Goal: Understand process/instructions: Learn about a topic

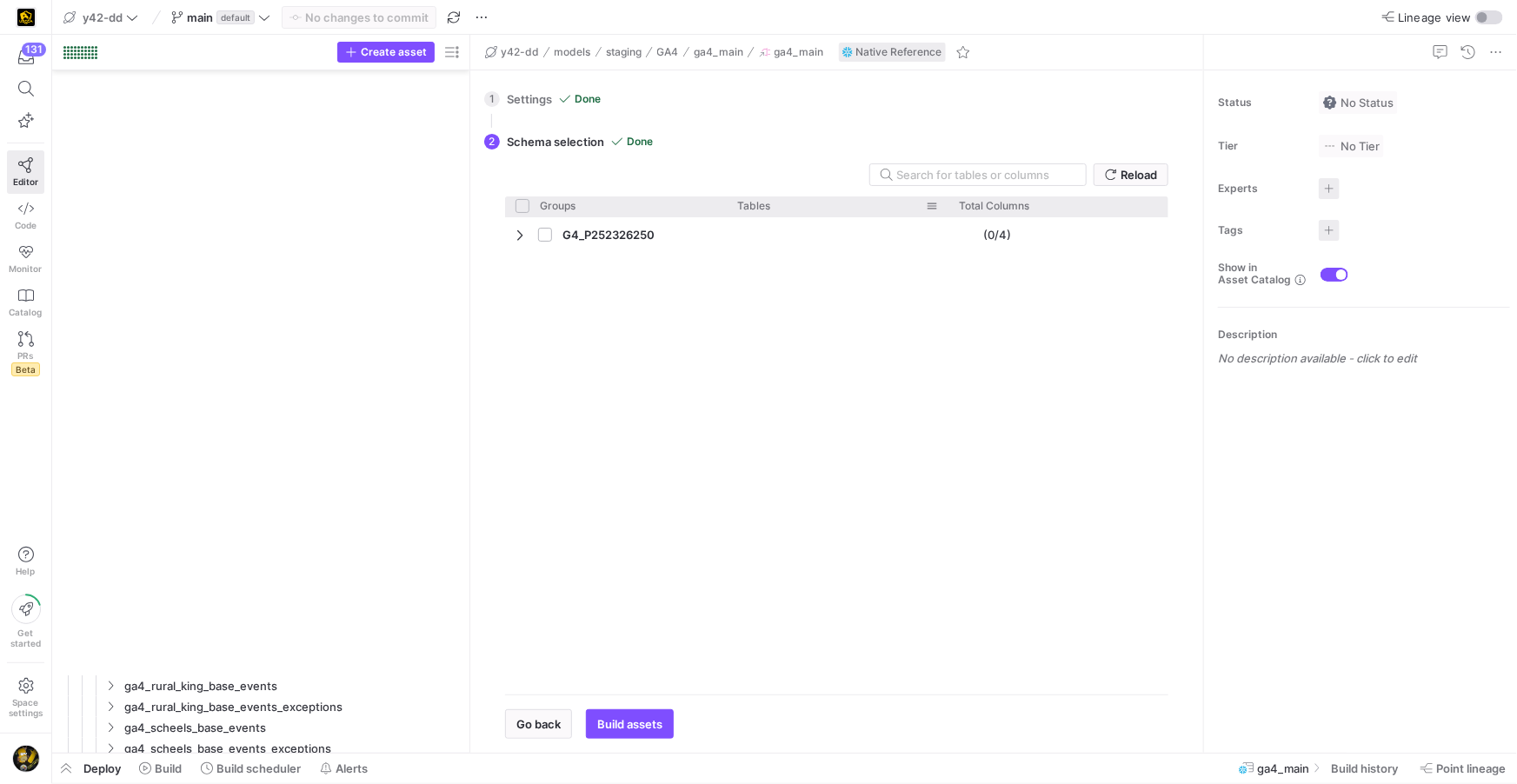
scroll to position [1650, 0]
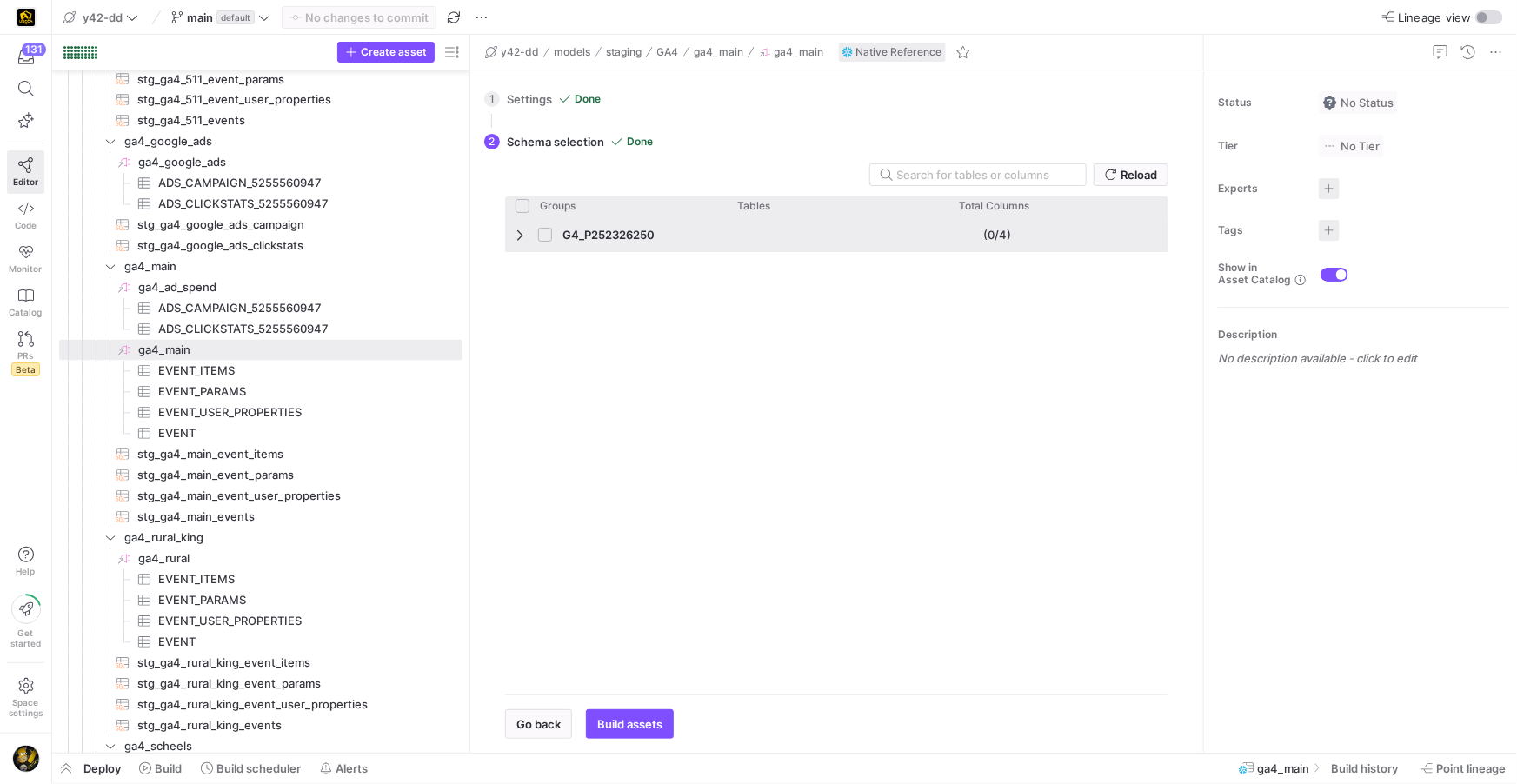
click at [518, 232] on span "Press SPACE to select this row." at bounding box center [521, 235] width 13 height 14
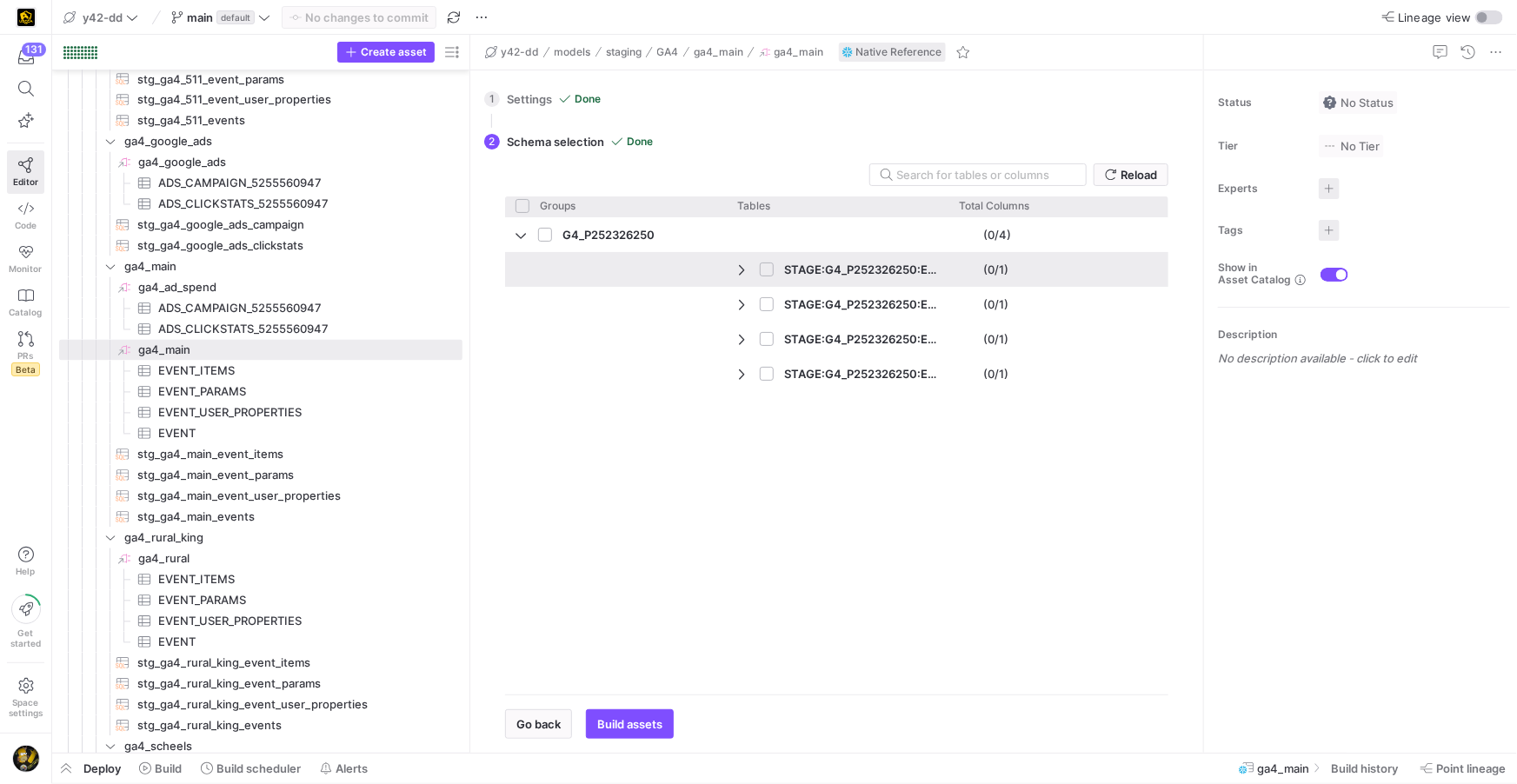
click at [744, 273] on span "Press SPACE to select this row." at bounding box center [744, 270] width 13 height 14
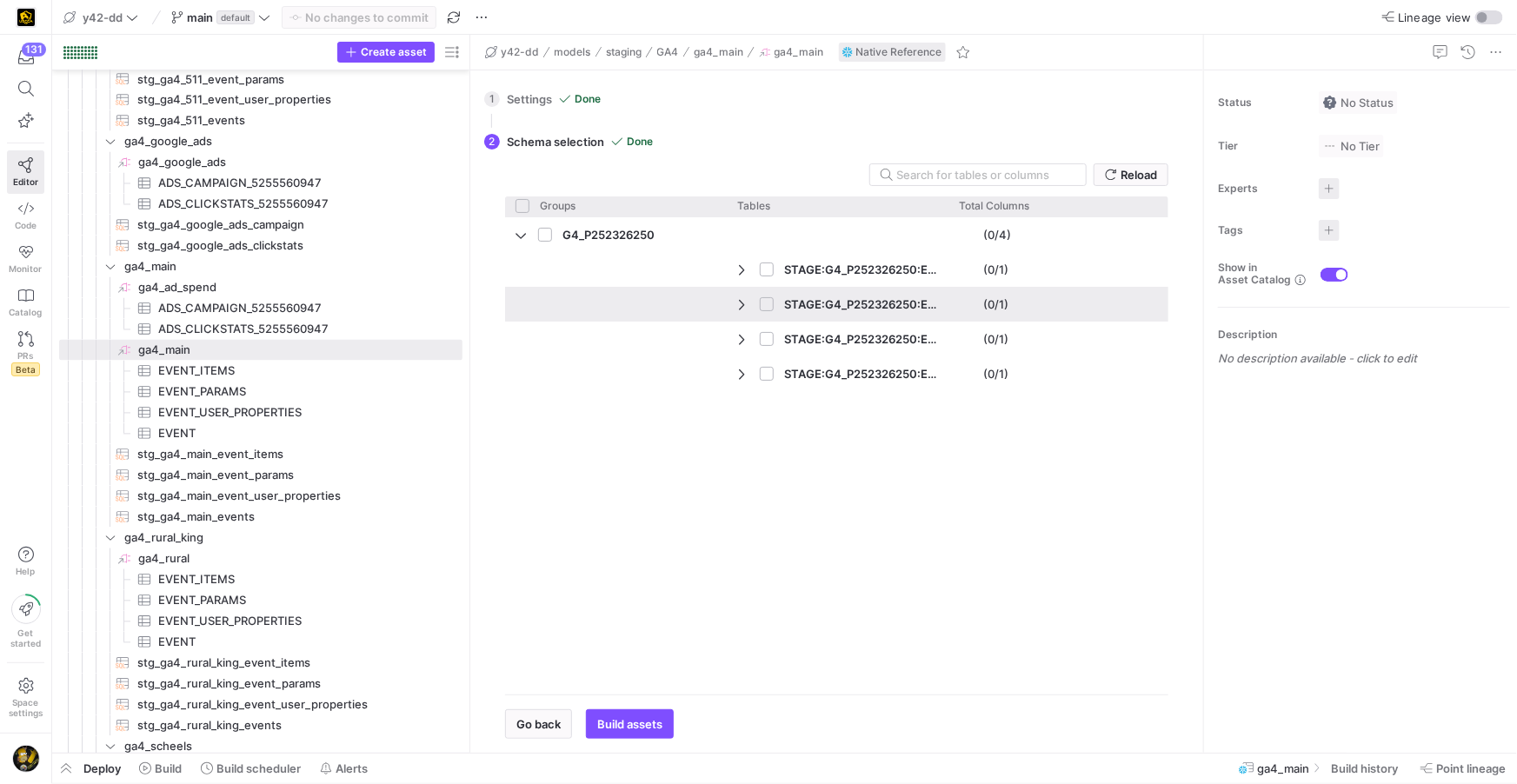
click at [744, 309] on span "Press SPACE to select this row." at bounding box center [744, 305] width 13 height 14
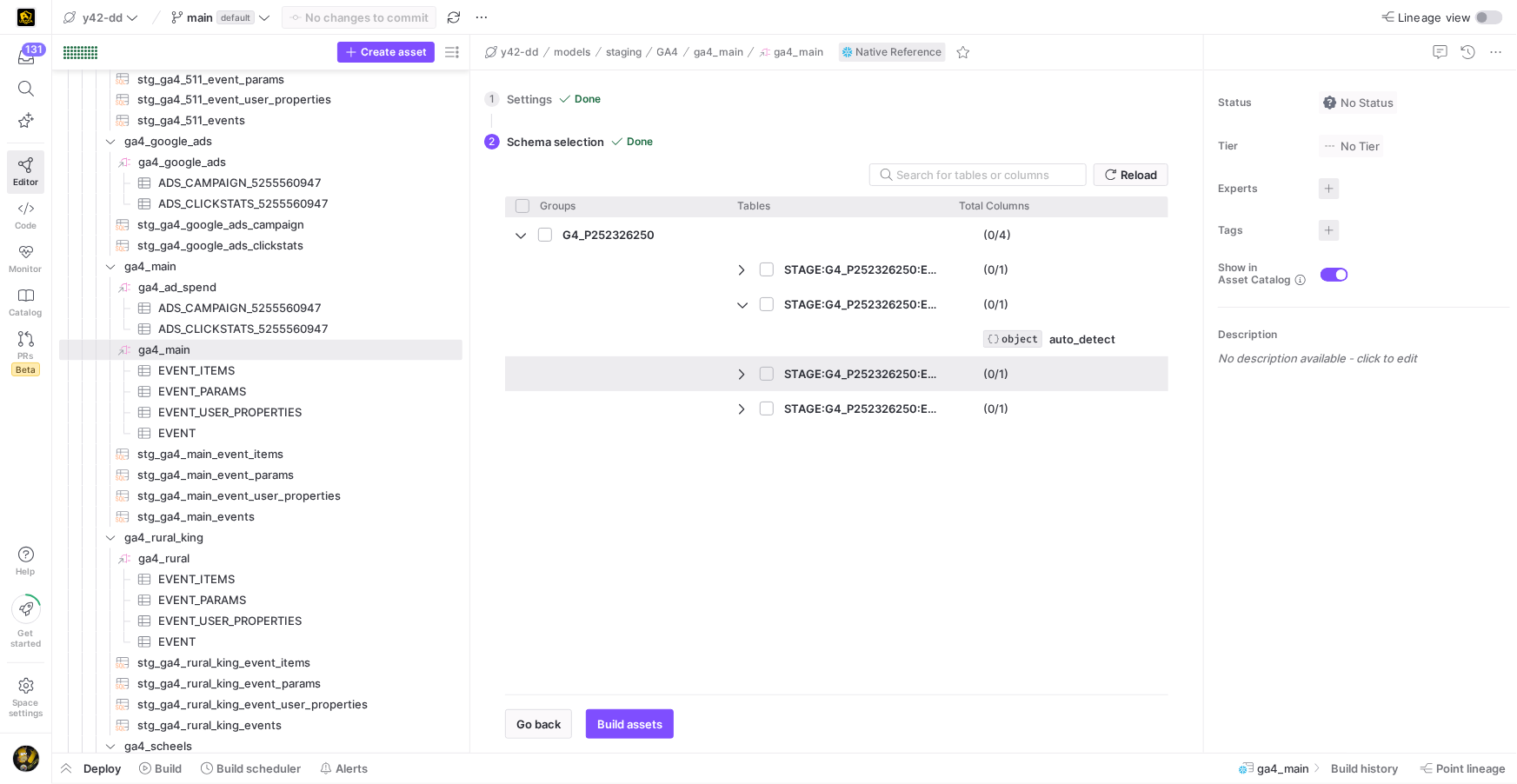
click at [738, 373] on span "Press SPACE to select this row." at bounding box center [744, 375] width 13 height 14
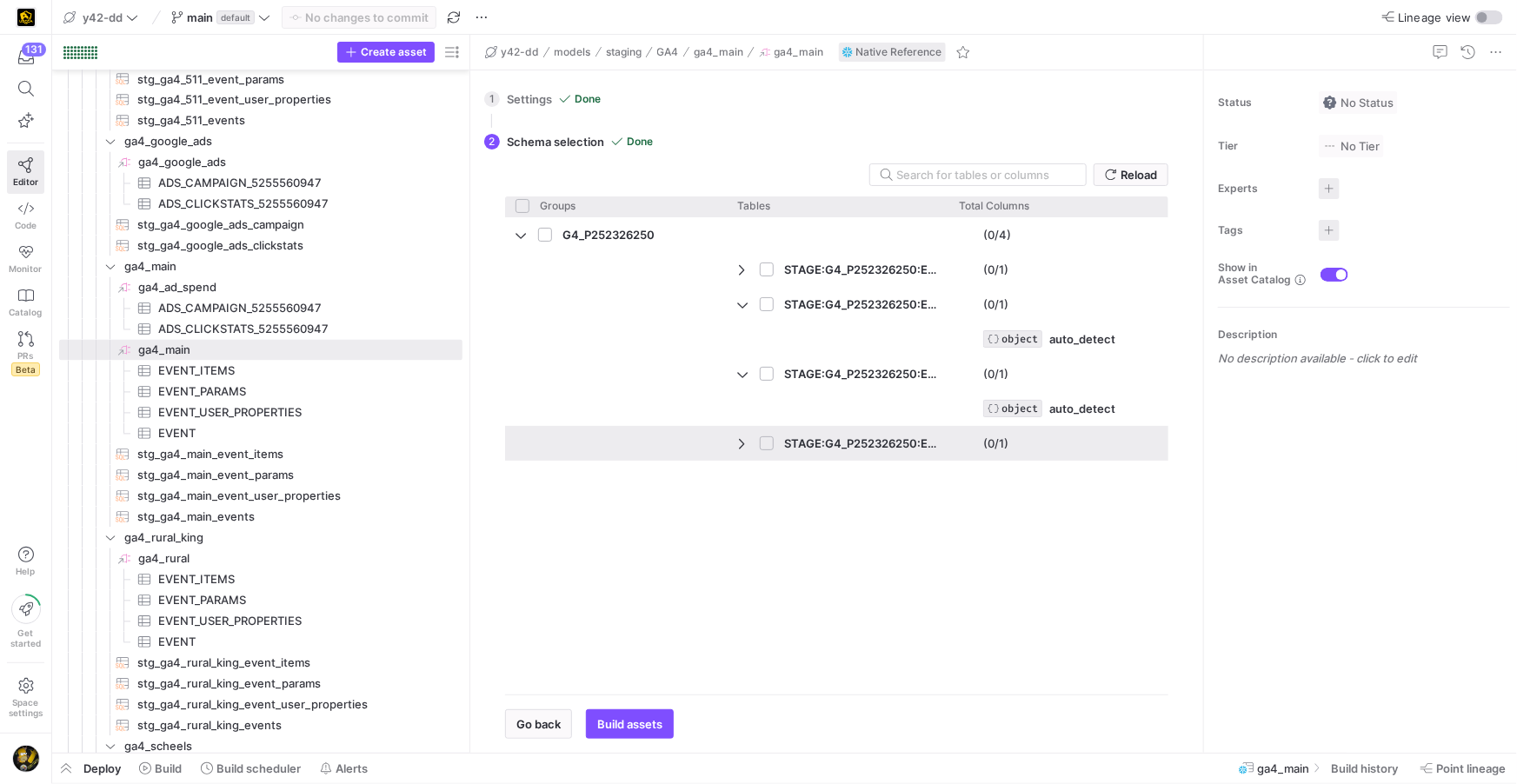
click at [737, 436] on span "Press SPACE to select this row." at bounding box center [744, 444] width 13 height 14
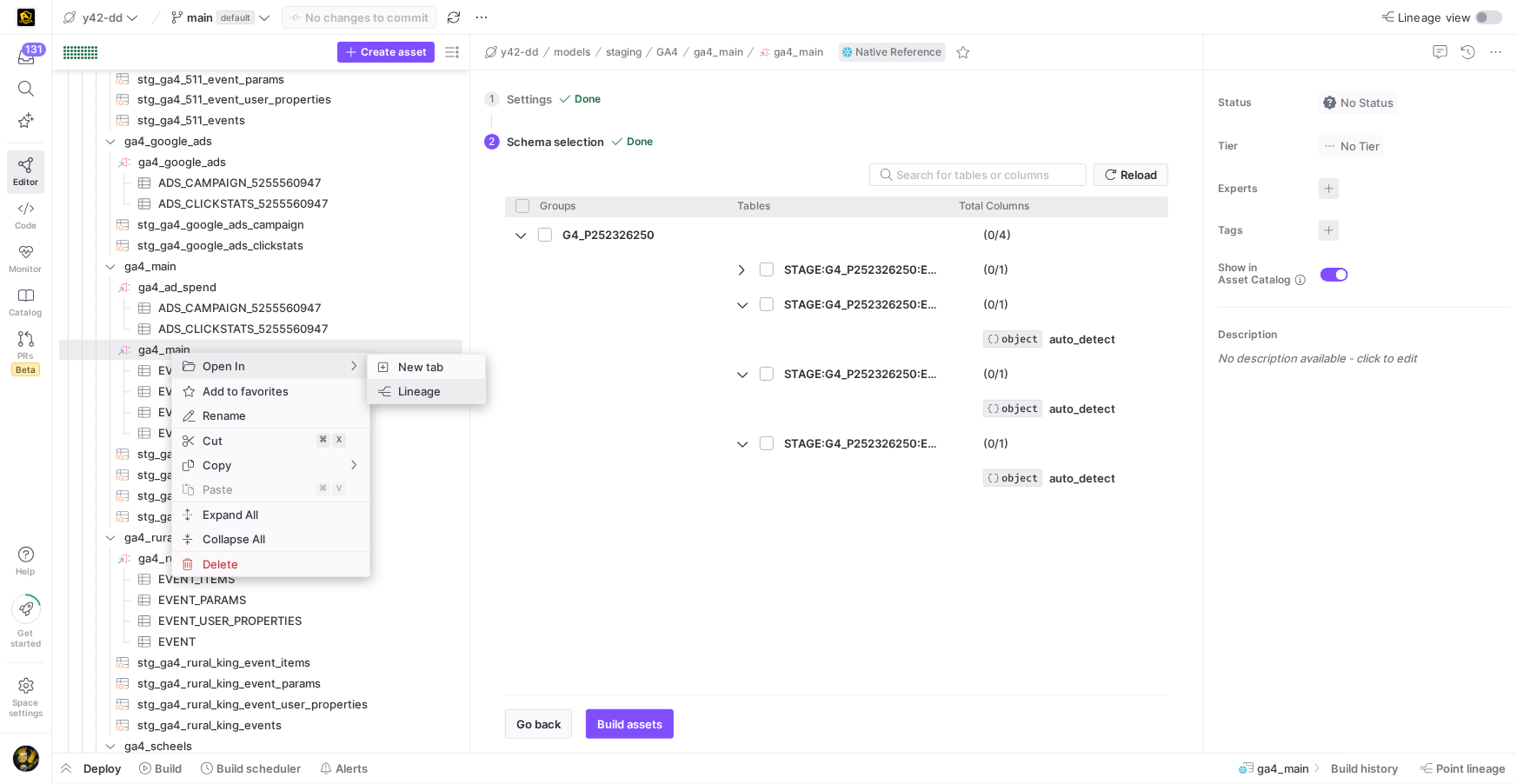
click at [399, 389] on span "Lineage" at bounding box center [431, 391] width 80 height 24
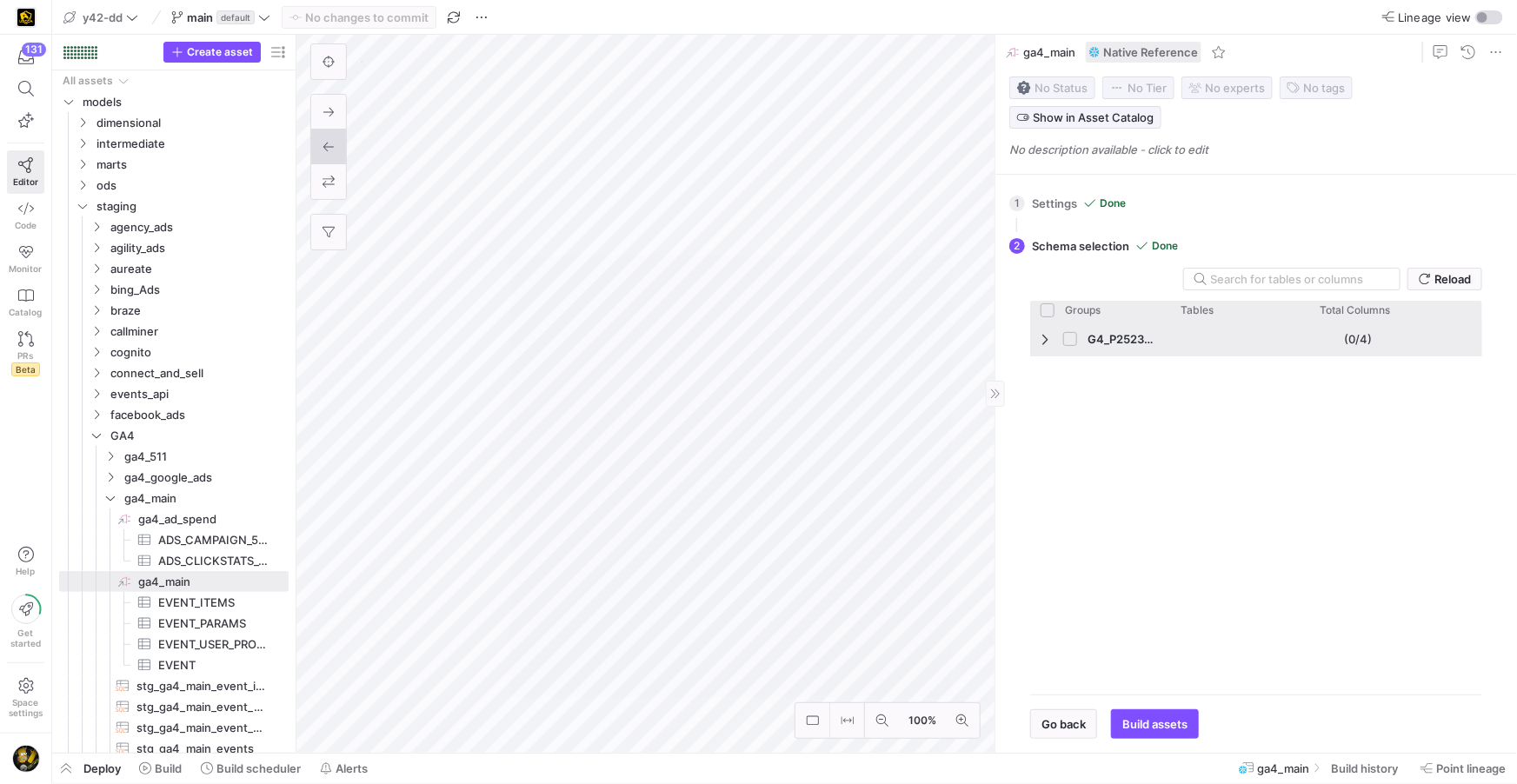
click at [1043, 339] on span "Press SPACE to select this row." at bounding box center [1047, 340] width 13 height 14
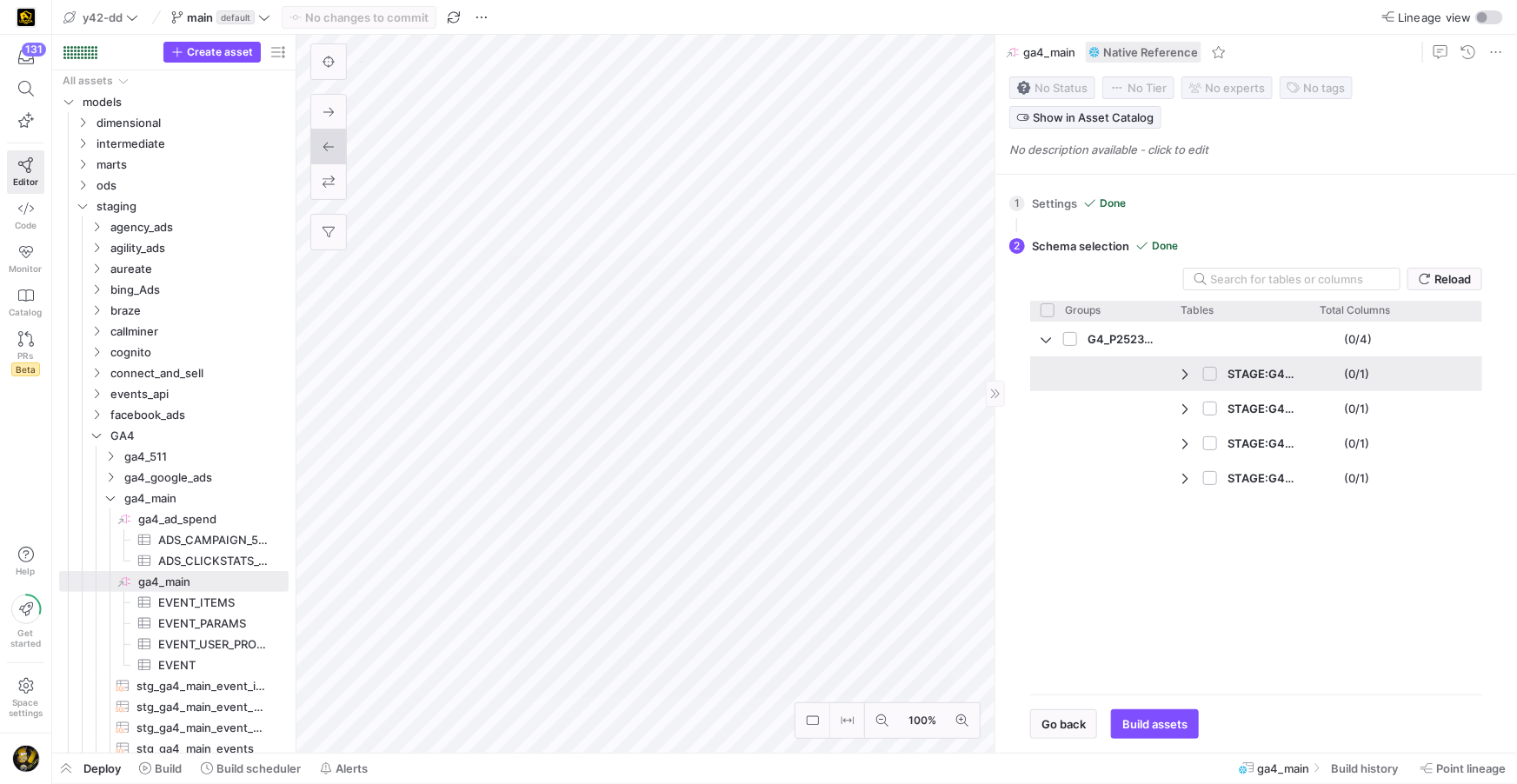
click at [1187, 376] on span "Press SPACE to select this row." at bounding box center [1187, 375] width 13 height 14
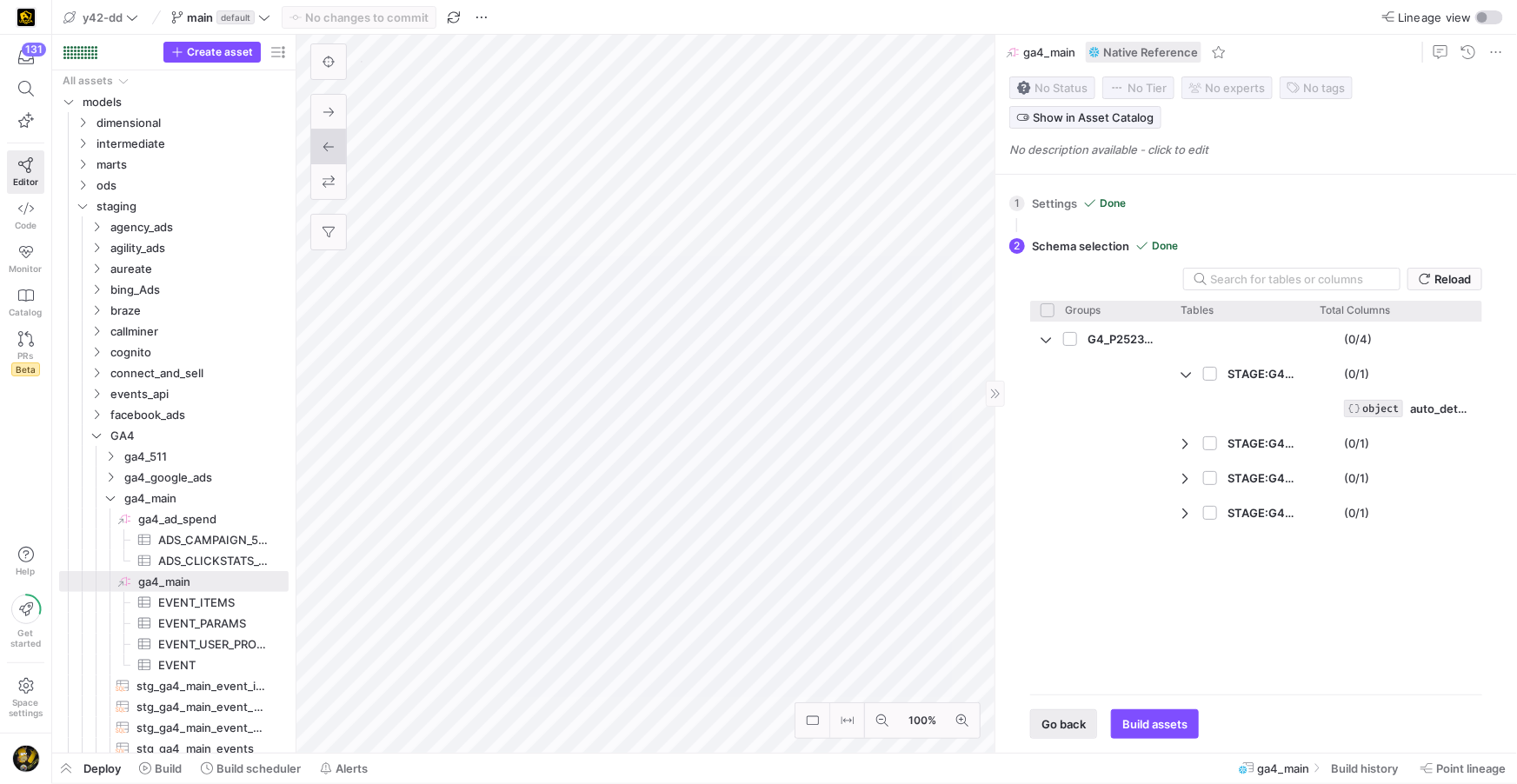
click at [1043, 726] on span "Go back" at bounding box center [1064, 725] width 44 height 14
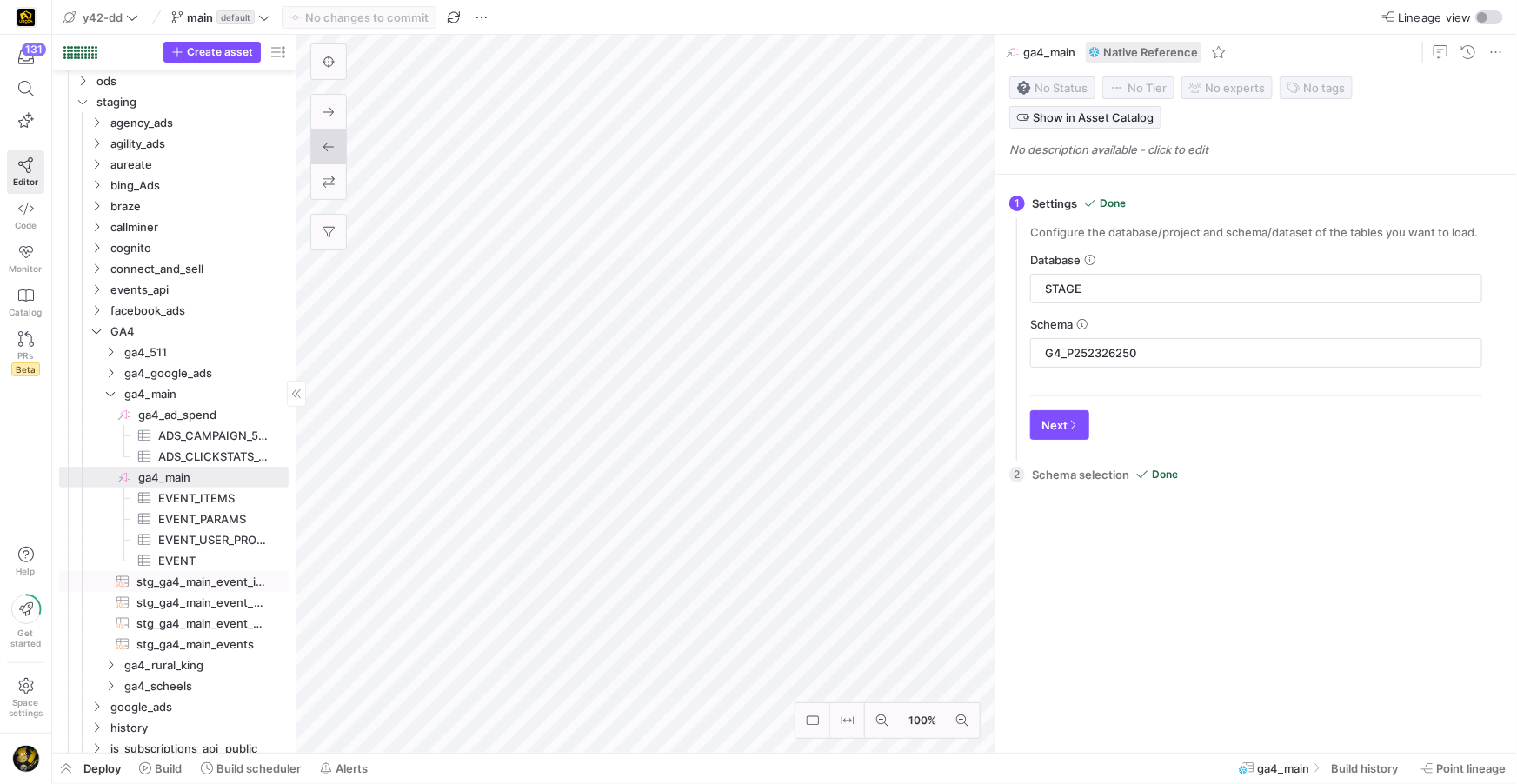
click at [212, 585] on span "stg_ga4_main_event_items​​​​​​​​​​" at bounding box center [203, 582] width 133 height 20
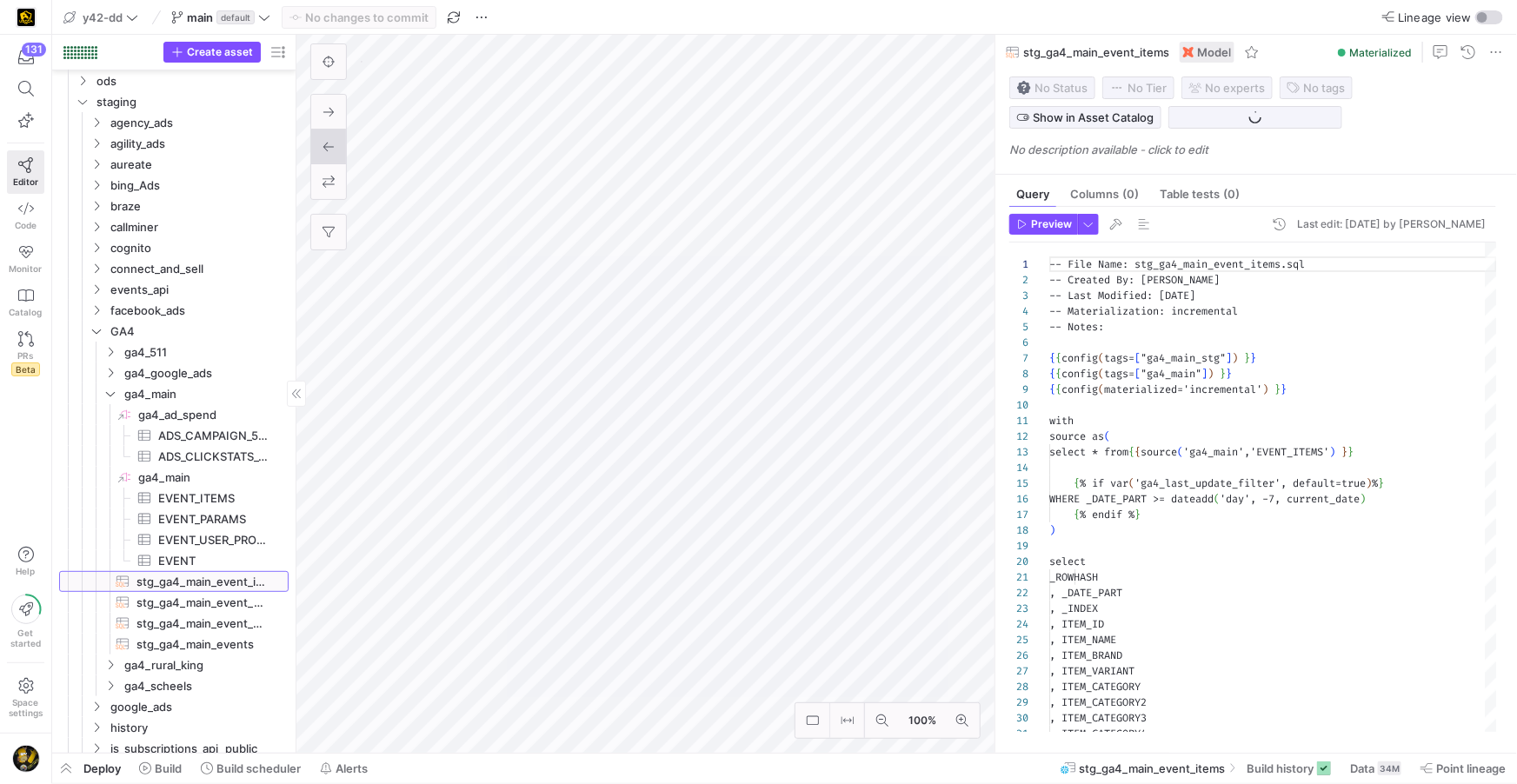
scroll to position [157, 0]
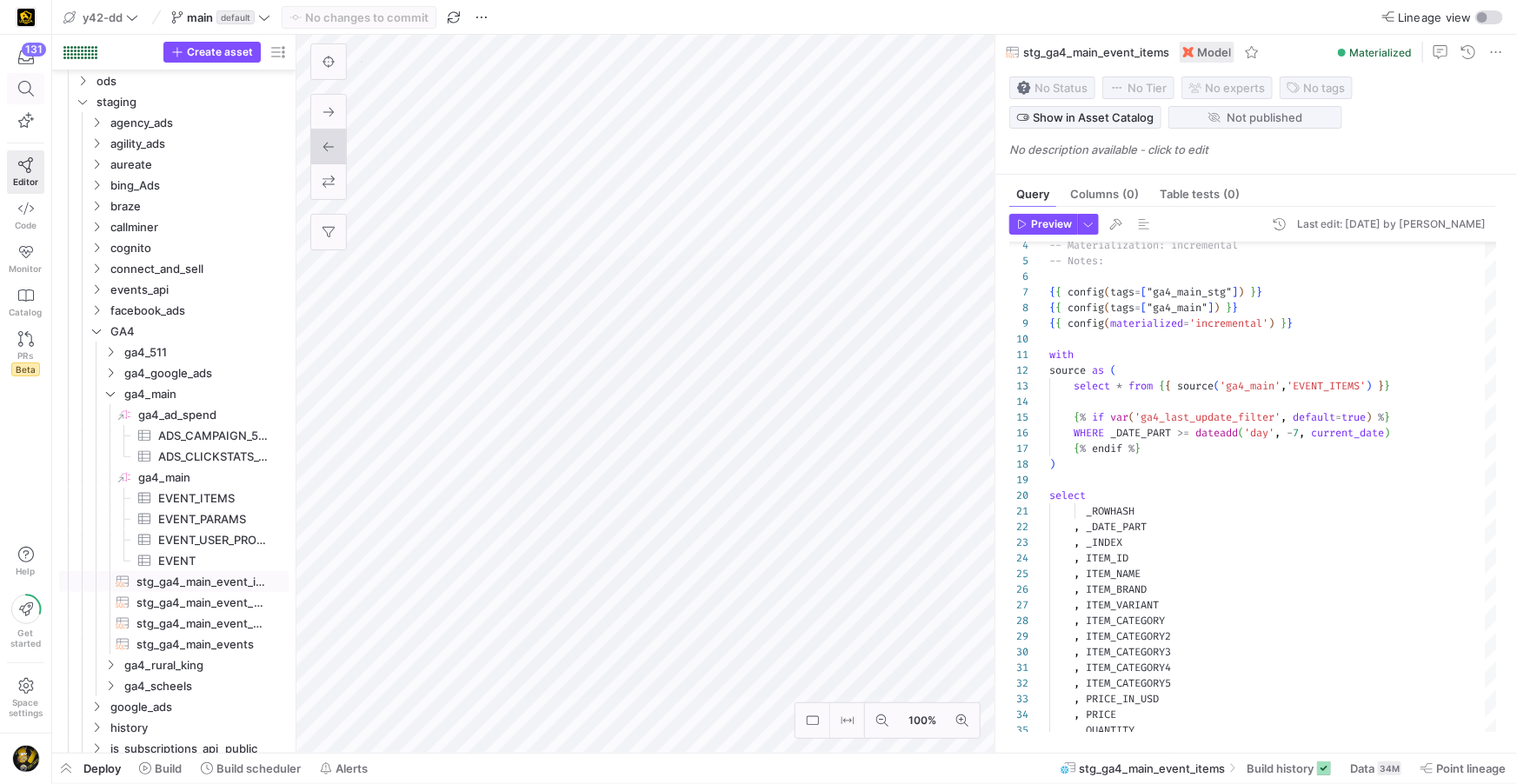
click at [33, 90] on span at bounding box center [25, 88] width 22 height 15
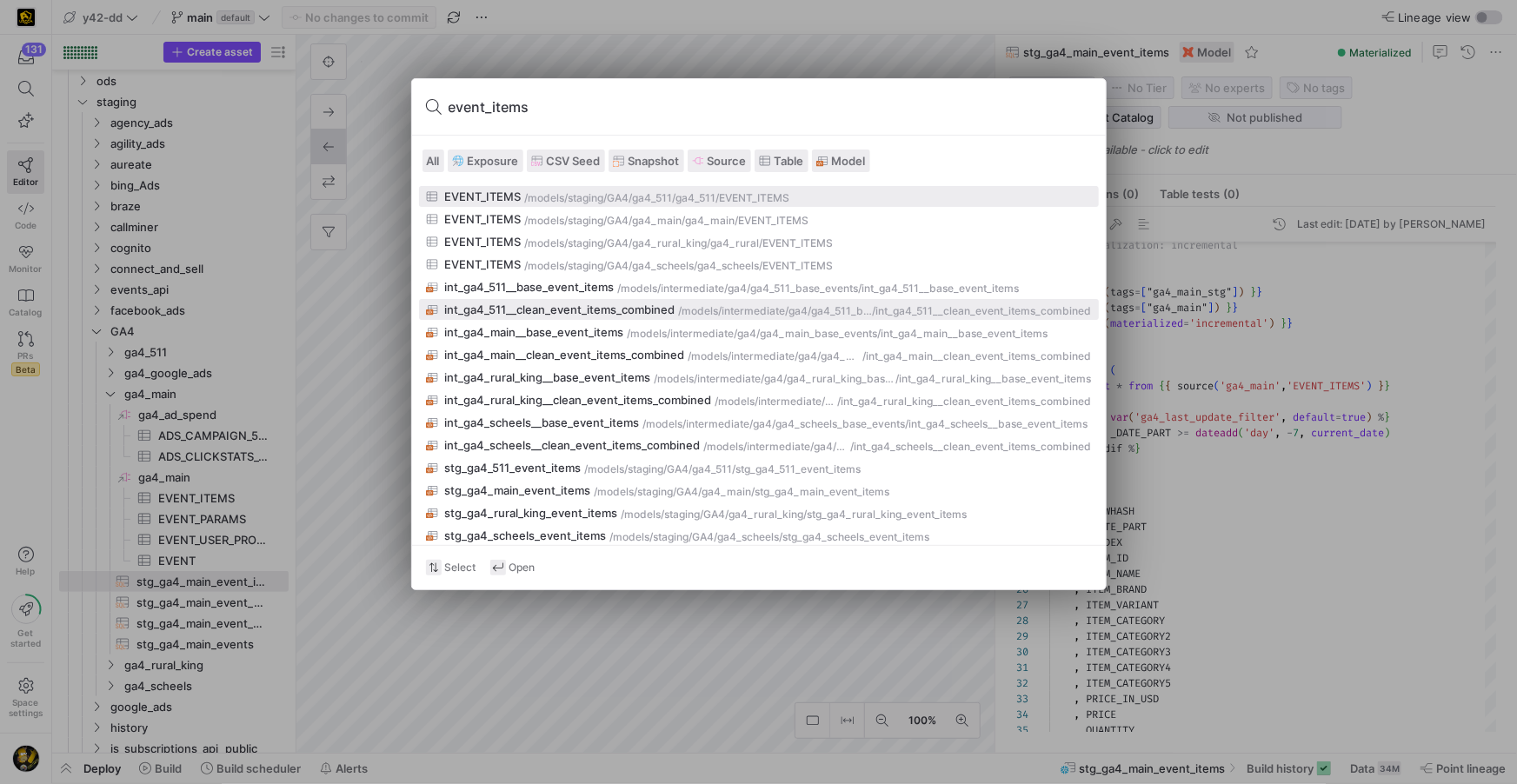
scroll to position [69, 0]
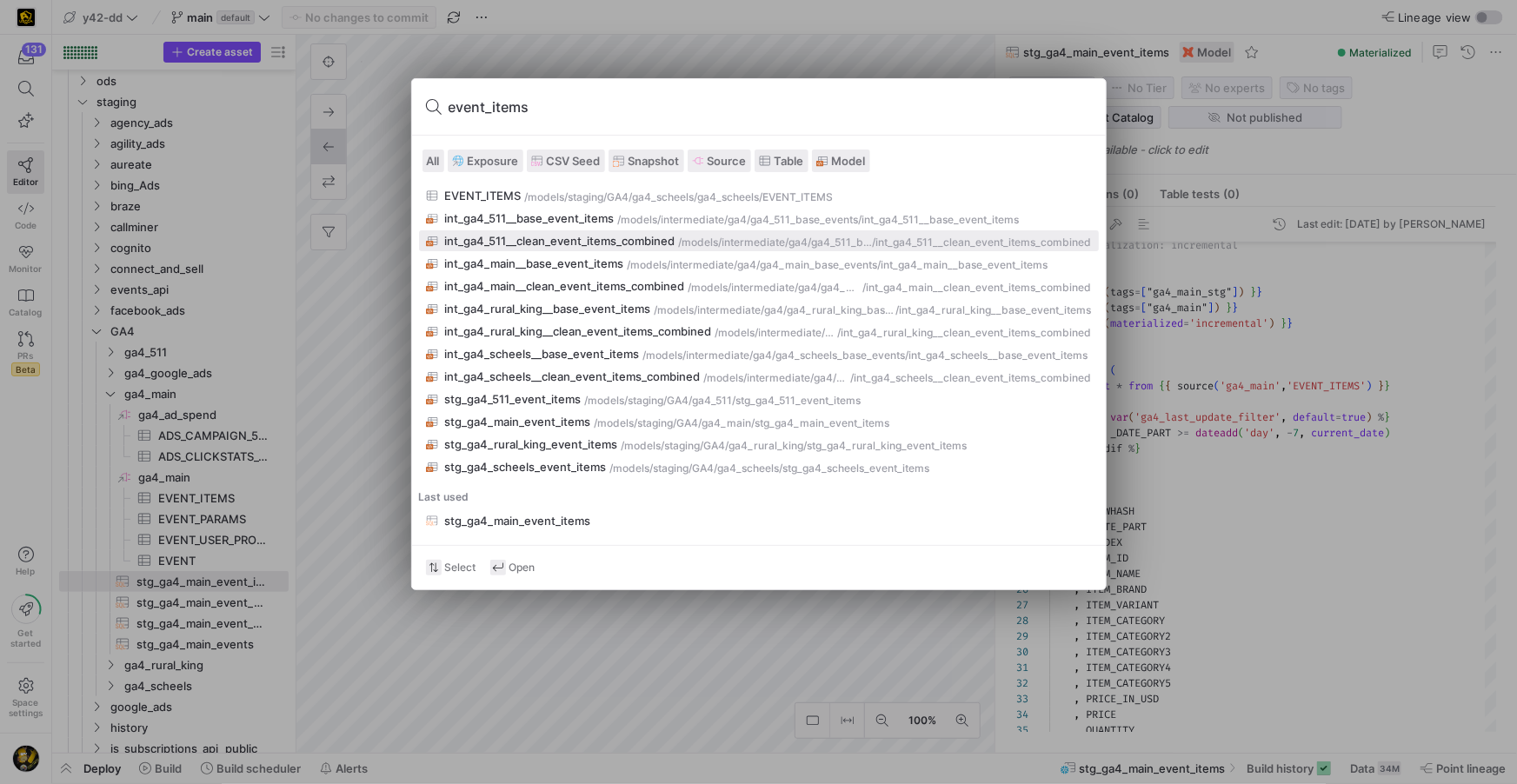
type input "event_items"
